Goal: Task Accomplishment & Management: Manage account settings

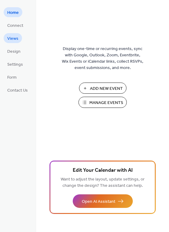
click at [17, 36] on span "Views" at bounding box center [12, 39] width 11 height 6
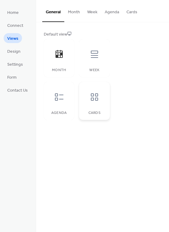
click at [96, 99] on icon at bounding box center [95, 97] width 10 height 10
click at [60, 105] on div at bounding box center [59, 97] width 18 height 18
click at [106, 59] on div "Week" at bounding box center [94, 58] width 30 height 38
click at [54, 68] on div "Month" at bounding box center [59, 58] width 30 height 38
click at [74, 15] on button "Month" at bounding box center [73, 10] width 19 height 21
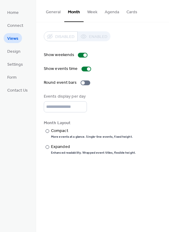
click at [59, 12] on button "General" at bounding box center [53, 10] width 22 height 21
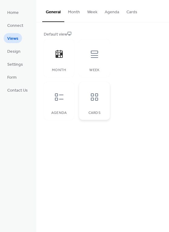
click at [95, 102] on div at bounding box center [94, 97] width 18 height 18
click at [15, 51] on span "Design" at bounding box center [13, 52] width 13 height 6
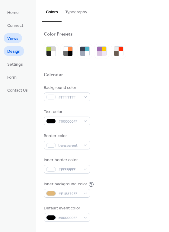
click at [12, 41] on span "Views" at bounding box center [12, 39] width 11 height 6
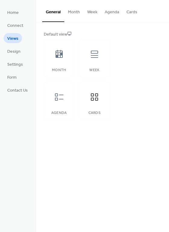
click at [91, 12] on button "Week" at bounding box center [93, 10] width 18 height 21
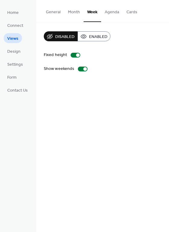
click at [108, 15] on button "Agenda" at bounding box center [112, 10] width 22 height 21
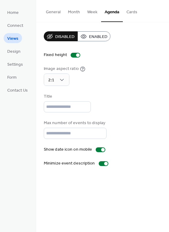
click at [127, 14] on button "Cards" at bounding box center [132, 10] width 18 height 21
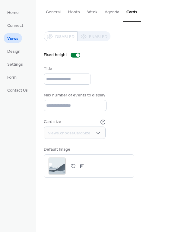
click at [95, 9] on button "Week" at bounding box center [93, 10] width 18 height 21
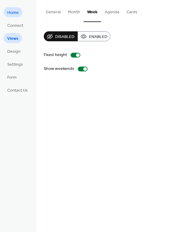
click at [9, 10] on span "Home" at bounding box center [12, 13] width 11 height 6
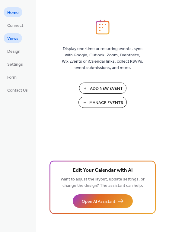
click at [11, 37] on span "Views" at bounding box center [12, 39] width 11 height 6
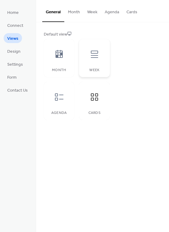
click at [93, 61] on div at bounding box center [94, 54] width 18 height 18
click at [73, 11] on button "Month" at bounding box center [73, 10] width 19 height 21
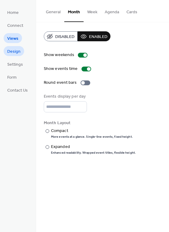
click at [11, 53] on span "Design" at bounding box center [13, 52] width 13 height 6
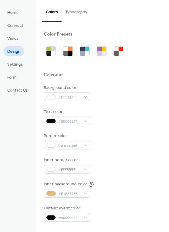
click at [78, 15] on button "Typography" at bounding box center [76, 10] width 29 height 21
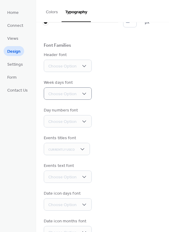
scroll to position [40, 0]
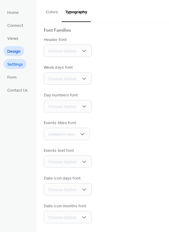
click at [19, 59] on link "Settings" at bounding box center [15, 64] width 23 height 10
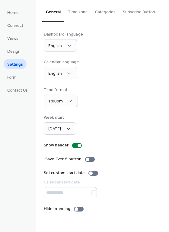
click at [22, 39] on ul "Home Connect Views Design Settings Form Contact Us" at bounding box center [18, 51] width 28 height 88
click at [21, 38] on link "Views" at bounding box center [13, 38] width 18 height 10
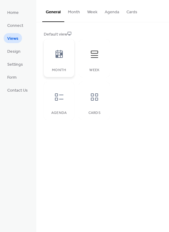
click at [65, 56] on div at bounding box center [59, 54] width 18 height 18
click at [71, 10] on button "Month" at bounding box center [73, 10] width 19 height 21
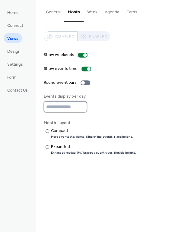
click at [54, 107] on input "*" at bounding box center [65, 106] width 43 height 11
click at [129, 115] on div "Show weekends Show events time Round event bars Events display per day * Month …" at bounding box center [103, 103] width 118 height 103
click at [47, 144] on div "​" at bounding box center [47, 147] width 6 height 6
click at [66, 36] on div "Disabled Enabled" at bounding box center [77, 36] width 67 height 10
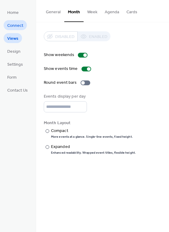
click at [18, 27] on span "Connect" at bounding box center [15, 26] width 16 height 6
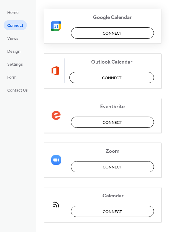
scroll to position [96, 0]
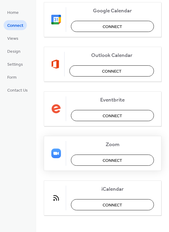
click at [97, 160] on button "Connect" at bounding box center [112, 160] width 83 height 11
click at [11, 36] on span "Views" at bounding box center [12, 39] width 11 height 6
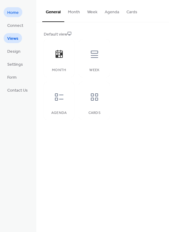
click at [17, 11] on span "Home" at bounding box center [12, 13] width 11 height 6
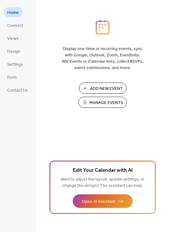
click at [87, 89] on button "Add New Event" at bounding box center [102, 88] width 47 height 11
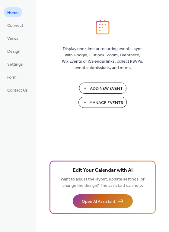
click at [85, 200] on span "Open AI Assistant" at bounding box center [98, 202] width 33 height 6
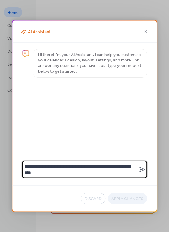
type textarea "**********"
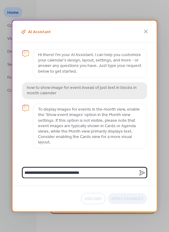
type textarea "**********"
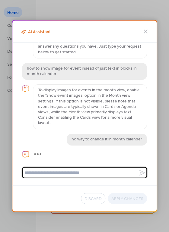
scroll to position [40, 0]
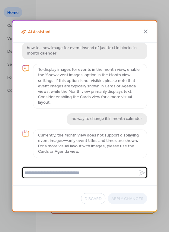
click at [147, 32] on icon at bounding box center [146, 32] width 4 height 4
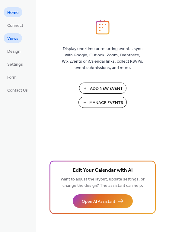
click at [13, 39] on span "Views" at bounding box center [12, 39] width 11 height 6
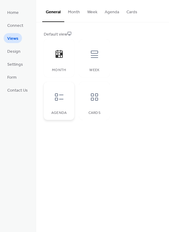
click at [63, 103] on div at bounding box center [59, 97] width 18 height 18
click at [85, 99] on div "Cards" at bounding box center [94, 101] width 30 height 38
click at [108, 14] on button "Agenda" at bounding box center [112, 10] width 22 height 21
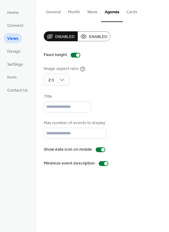
click at [87, 36] on button "Enabled" at bounding box center [94, 36] width 33 height 10
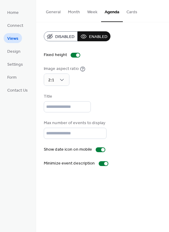
click at [51, 33] on button "Disabled" at bounding box center [61, 36] width 34 height 10
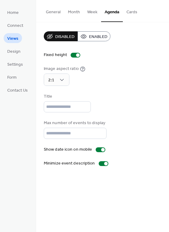
click at [87, 14] on button "Week" at bounding box center [93, 10] width 18 height 21
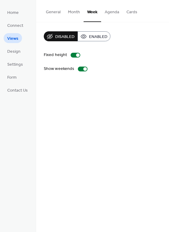
click at [131, 13] on button "Cards" at bounding box center [132, 10] width 18 height 21
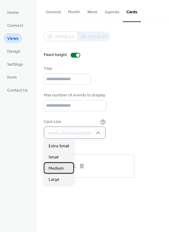
click at [60, 169] on span "Medium" at bounding box center [56, 168] width 15 height 6
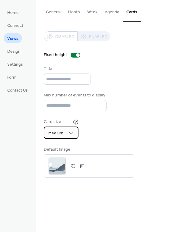
click at [64, 135] on div "Medium" at bounding box center [61, 133] width 35 height 12
click at [122, 130] on div "Card size Medium" at bounding box center [103, 129] width 118 height 20
click at [94, 13] on button "Week" at bounding box center [93, 10] width 18 height 21
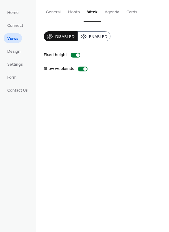
click at [94, 35] on span "Enabled" at bounding box center [98, 37] width 18 height 6
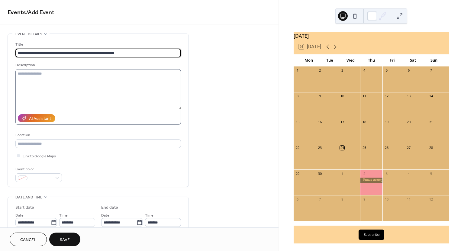
type input "**********"
click at [52, 78] on textarea at bounding box center [97, 89] width 165 height 40
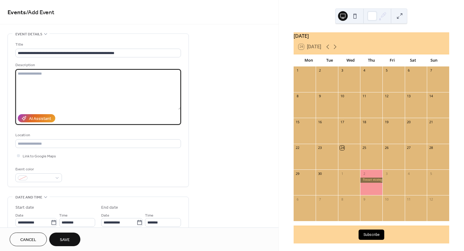
paste textarea "**********"
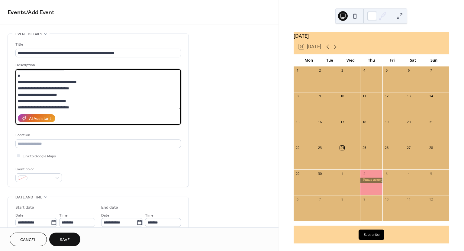
scroll to position [19, 0]
type textarea "**********"
click at [45, 149] on div "**********" at bounding box center [97, 111] width 165 height 141
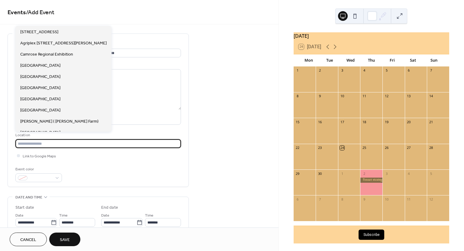
click at [58, 144] on input "text" at bounding box center [97, 143] width 165 height 9
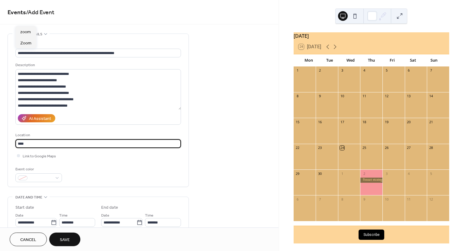
type input "****"
click at [103, 193] on div "**********" at bounding box center [98, 238] width 181 height 410
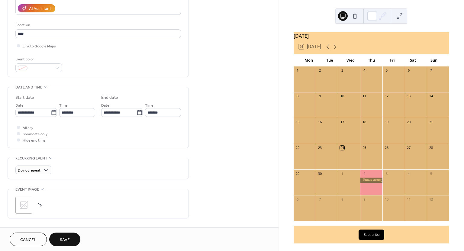
scroll to position [121, 0]
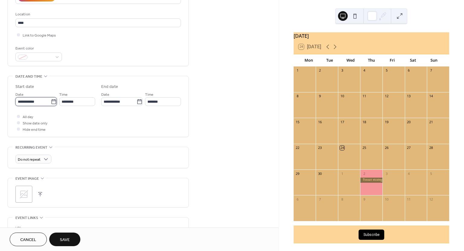
click at [32, 99] on input "**********" at bounding box center [32, 101] width 35 height 9
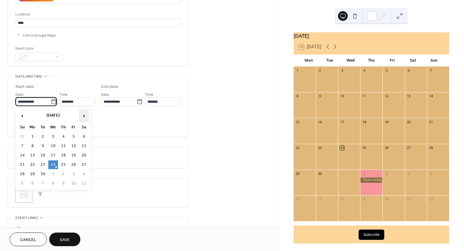
click at [84, 114] on span "›" at bounding box center [83, 116] width 9 height 12
click at [44, 147] on td "4" at bounding box center [43, 146] width 10 height 9
type input "**********"
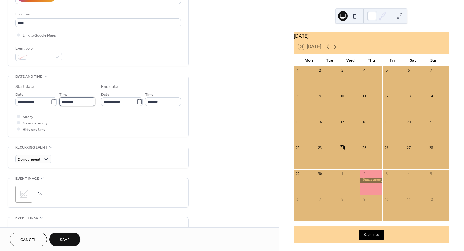
click at [81, 103] on input "********" at bounding box center [77, 101] width 36 height 9
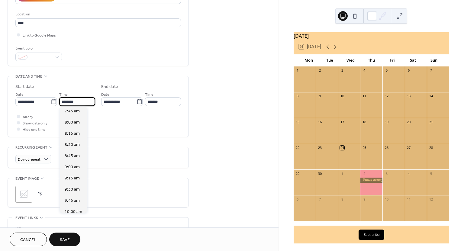
scroll to position [393, 0]
click at [75, 209] on span "11:00 am" at bounding box center [74, 211] width 18 height 6
type input "********"
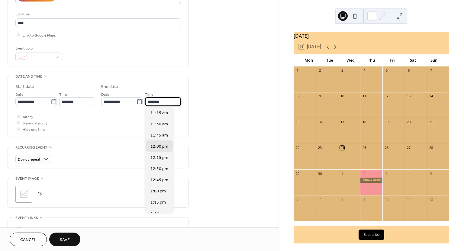
click at [161, 105] on input "********" at bounding box center [163, 101] width 36 height 9
click at [161, 159] on span "12:15 pm" at bounding box center [159, 157] width 18 height 6
type input "********"
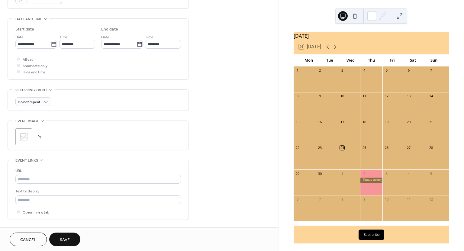
scroll to position [181, 0]
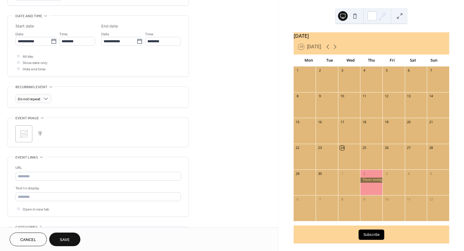
click at [28, 137] on icon at bounding box center [24, 134] width 10 height 10
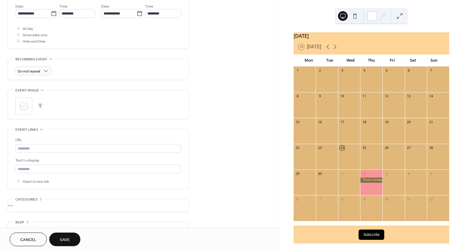
scroll to position [221, 0]
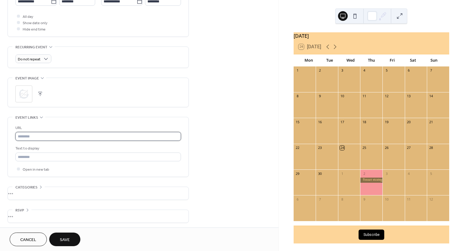
click at [57, 134] on input "text" at bounding box center [97, 136] width 165 height 9
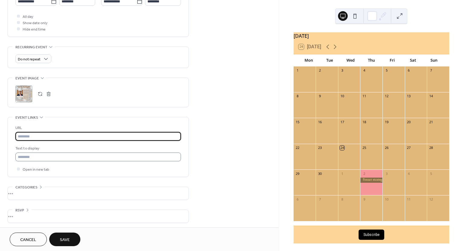
paste input "**********"
type input "**********"
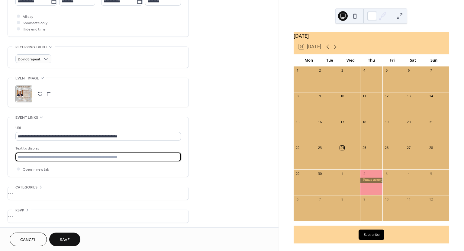
click at [63, 154] on input "text" at bounding box center [97, 156] width 165 height 9
click at [139, 187] on div "•••" at bounding box center [98, 193] width 180 height 13
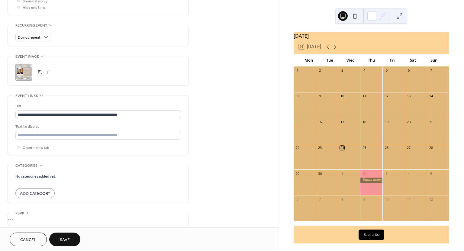
scroll to position [246, 0]
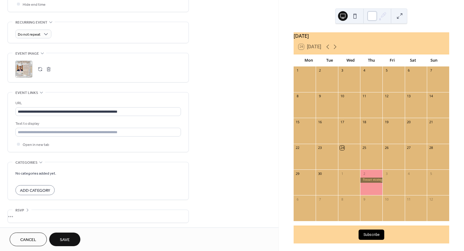
click at [373, 17] on div at bounding box center [372, 16] width 10 height 10
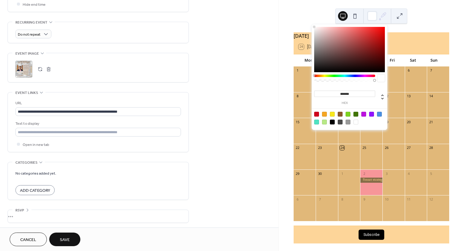
click at [381, 15] on icon at bounding box center [382, 15] width 9 height 9
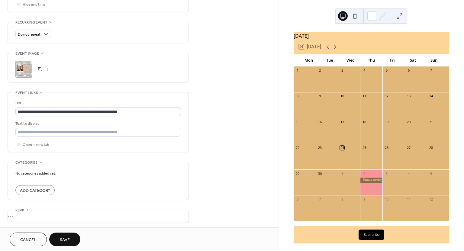
click at [396, 17] on button at bounding box center [399, 16] width 10 height 10
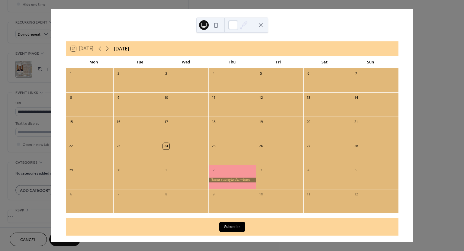
click at [263, 25] on button at bounding box center [261, 25] width 10 height 10
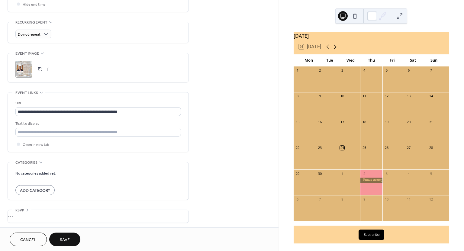
click at [335, 50] on icon at bounding box center [334, 46] width 7 height 7
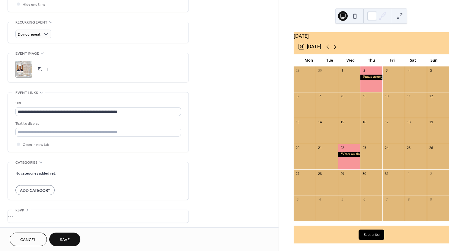
click at [335, 50] on icon at bounding box center [334, 46] width 7 height 7
click at [328, 50] on icon at bounding box center [327, 46] width 7 height 7
click at [59, 237] on button "Save" at bounding box center [64, 239] width 31 height 14
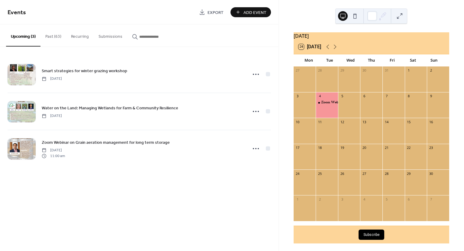
drag, startPoint x: 323, startPoint y: 105, endPoint x: 314, endPoint y: 103, distance: 8.6
click at [312, 100] on div "3" at bounding box center [304, 96] width 22 height 8
click at [330, 105] on div "Zoom Webinar on Grain aeration management for long term storage" at bounding box center [372, 102] width 102 height 5
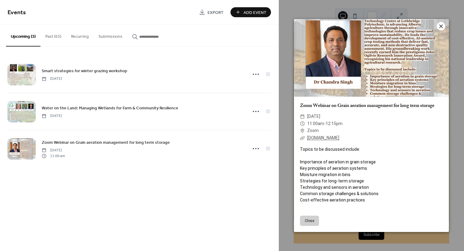
click at [439, 25] on icon at bounding box center [440, 26] width 7 height 7
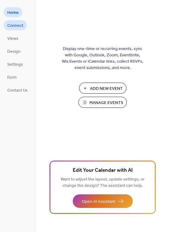
click at [17, 26] on span "Connect" at bounding box center [15, 26] width 16 height 6
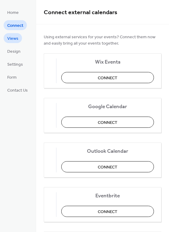
click at [15, 36] on span "Views" at bounding box center [12, 39] width 11 height 6
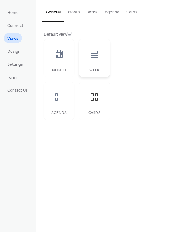
click at [94, 69] on div "Week" at bounding box center [94, 70] width 18 height 4
click at [96, 59] on icon at bounding box center [95, 54] width 10 height 10
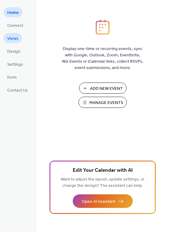
click at [13, 37] on span "Views" at bounding box center [12, 39] width 11 height 6
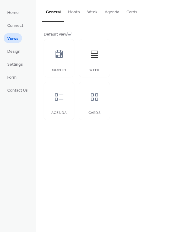
click at [87, 15] on button "Week" at bounding box center [93, 10] width 18 height 21
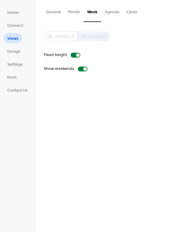
click at [91, 37] on div "Disabled Enabled" at bounding box center [77, 36] width 67 height 10
click at [71, 55] on div at bounding box center [76, 55] width 10 height 5
click at [79, 68] on div at bounding box center [83, 69] width 10 height 5
click at [77, 55] on div at bounding box center [76, 55] width 10 height 5
click at [84, 70] on div at bounding box center [83, 69] width 10 height 5
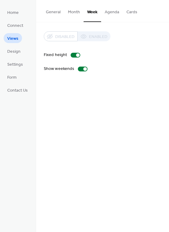
click at [74, 15] on button "Month" at bounding box center [73, 10] width 19 height 21
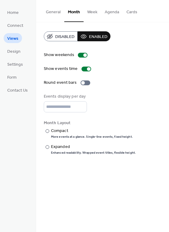
click at [13, 38] on span "Views" at bounding box center [12, 39] width 11 height 6
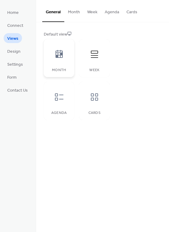
click at [65, 63] on div "Month" at bounding box center [59, 58] width 30 height 38
